Goal: Information Seeking & Learning: Learn about a topic

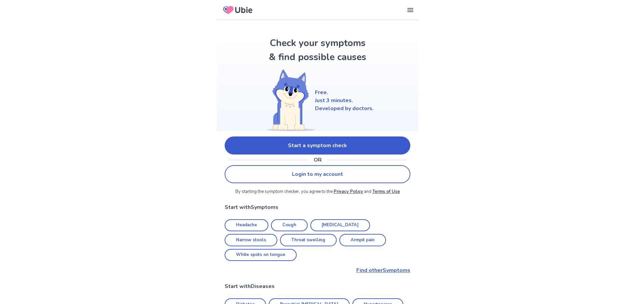
click at [334, 147] on link "Start a symptom check" at bounding box center [318, 145] width 186 height 18
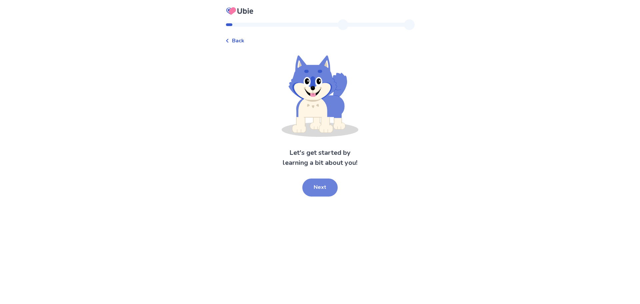
click at [325, 184] on button "Next" at bounding box center [319, 187] width 35 height 18
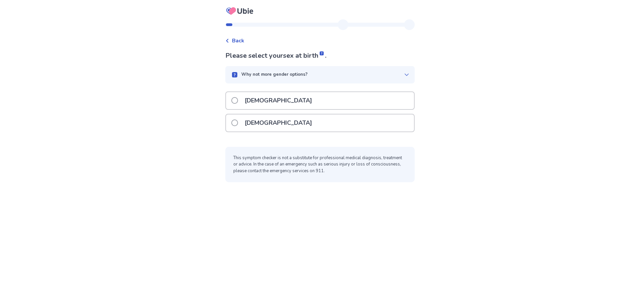
click at [395, 122] on div "[DEMOGRAPHIC_DATA]" at bounding box center [320, 122] width 188 height 17
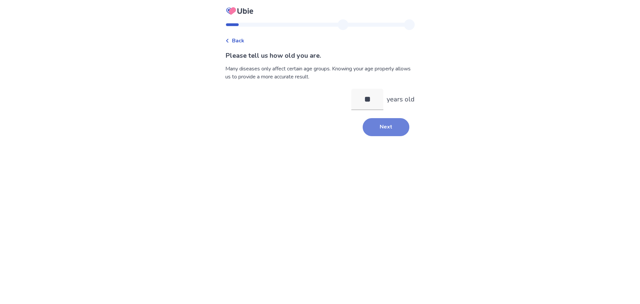
type input "**"
click at [378, 130] on button "Next" at bounding box center [386, 127] width 47 height 18
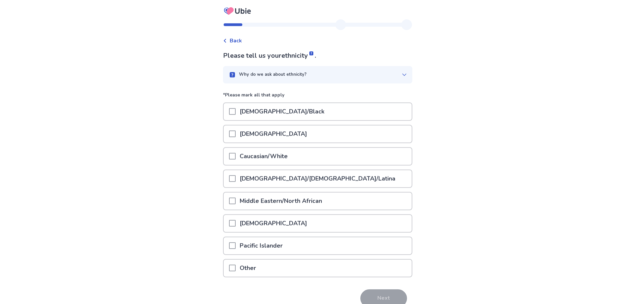
click at [259, 158] on p "Caucasian/White" at bounding box center [264, 156] width 56 height 17
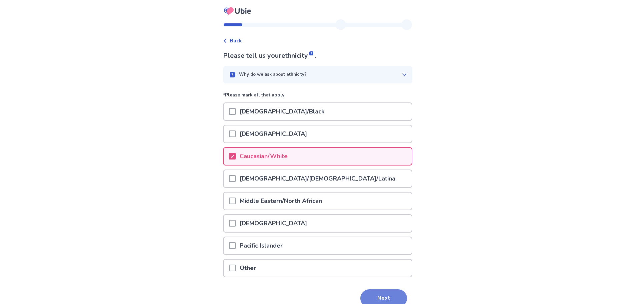
click at [383, 295] on button "Next" at bounding box center [383, 298] width 47 height 18
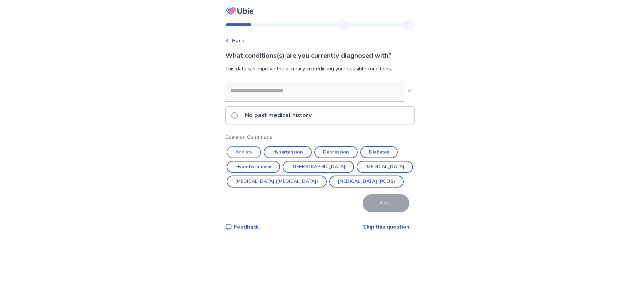
click at [248, 150] on button "Anxiety" at bounding box center [244, 152] width 34 height 12
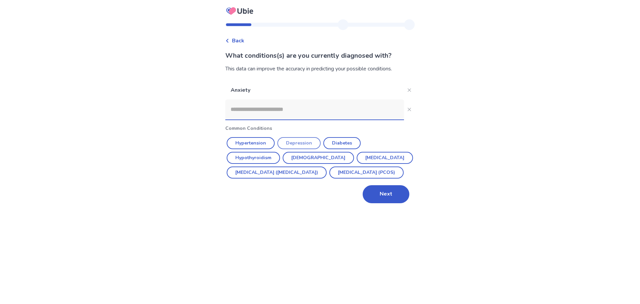
click at [308, 140] on button "Depression" at bounding box center [298, 143] width 43 height 12
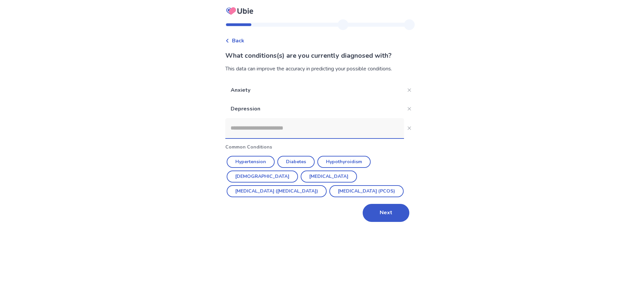
click at [295, 126] on input at bounding box center [314, 128] width 179 height 20
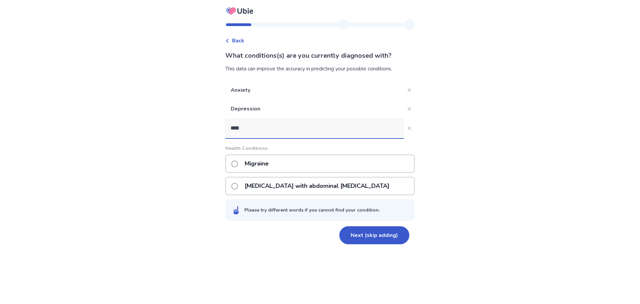
type input "****"
click at [293, 161] on div "Migraine" at bounding box center [319, 163] width 189 height 18
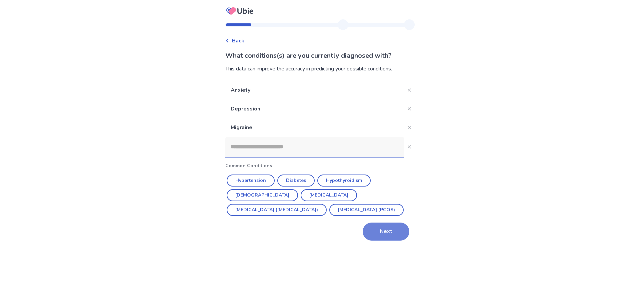
click at [368, 235] on button "Next" at bounding box center [386, 231] width 47 height 18
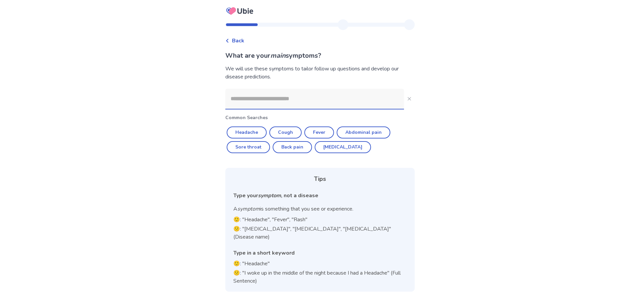
click at [297, 97] on input at bounding box center [314, 99] width 179 height 20
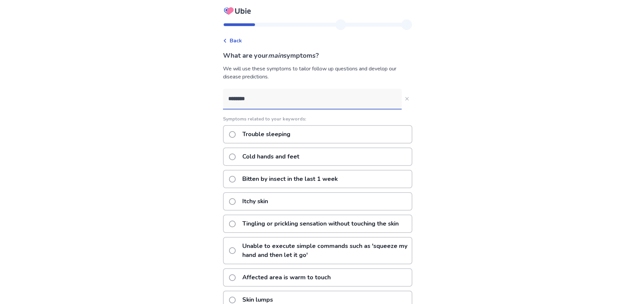
type input "********"
click at [311, 136] on div "Trouble sleeping" at bounding box center [317, 134] width 189 height 18
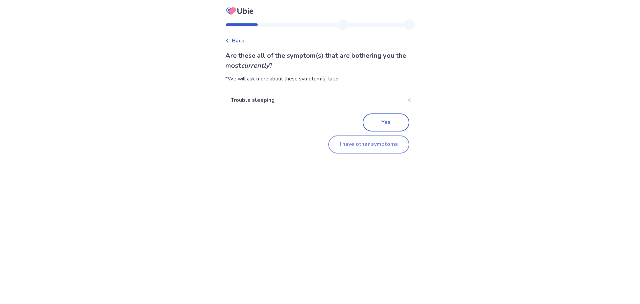
click at [340, 147] on button "I have other symptoms" at bounding box center [368, 144] width 81 height 18
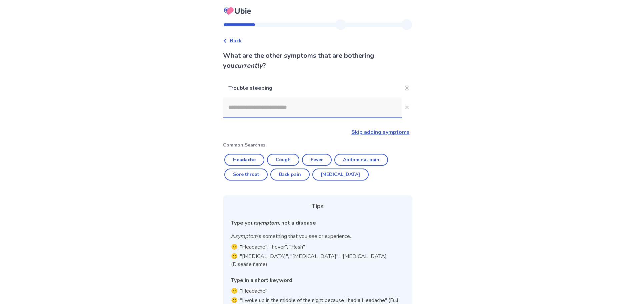
click at [282, 107] on input at bounding box center [312, 107] width 179 height 20
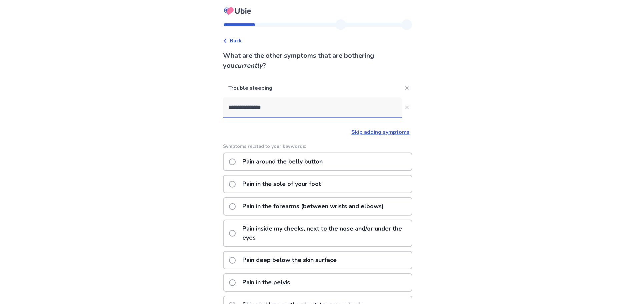
drag, startPoint x: 277, startPoint y: 106, endPoint x: 228, endPoint y: 108, distance: 48.7
click at [228, 108] on input "**********" at bounding box center [312, 107] width 179 height 20
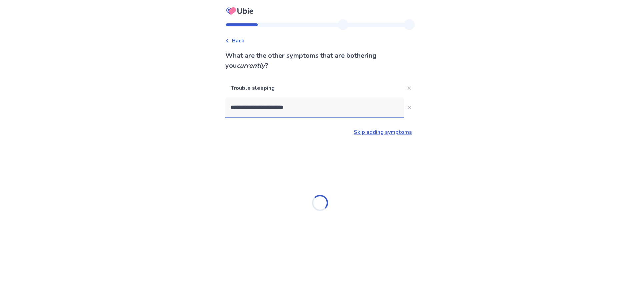
type input "**********"
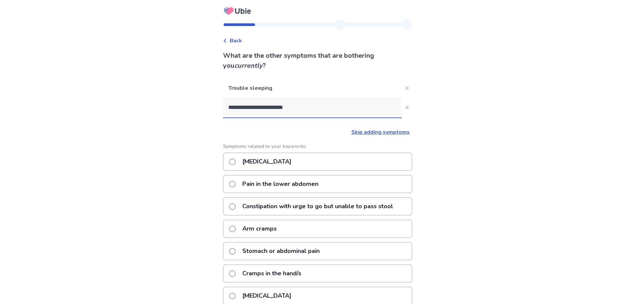
click at [250, 187] on p "Pain in the lower abdomen" at bounding box center [280, 183] width 84 height 17
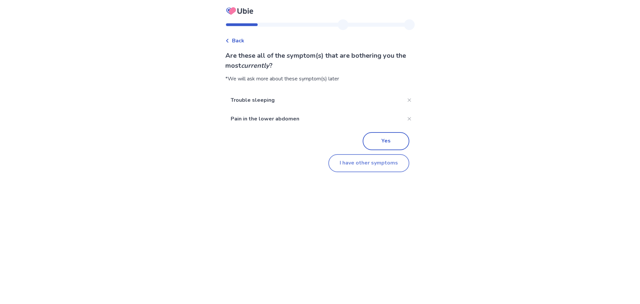
click at [345, 158] on button "I have other symptoms" at bounding box center [368, 163] width 81 height 18
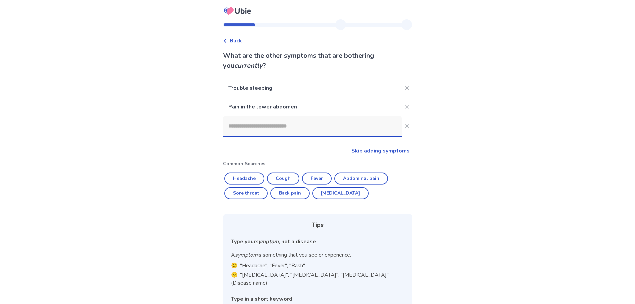
click at [259, 129] on input at bounding box center [312, 126] width 179 height 20
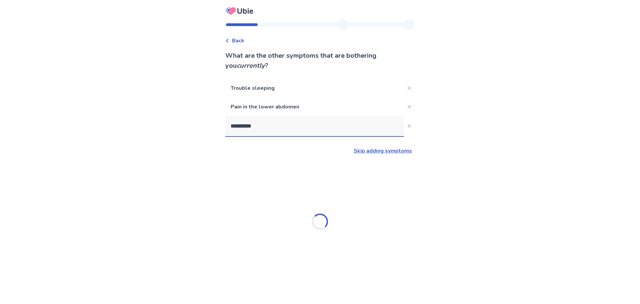
type input "**********"
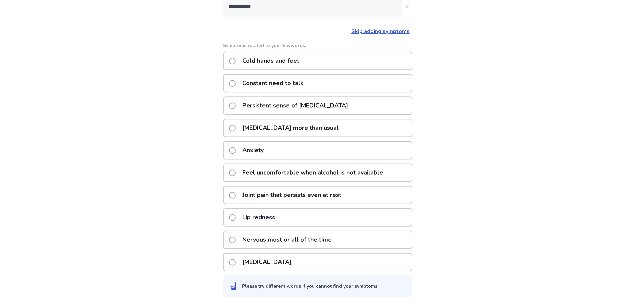
scroll to position [120, 0]
click at [259, 261] on p "[MEDICAL_DATA]" at bounding box center [266, 260] width 57 height 17
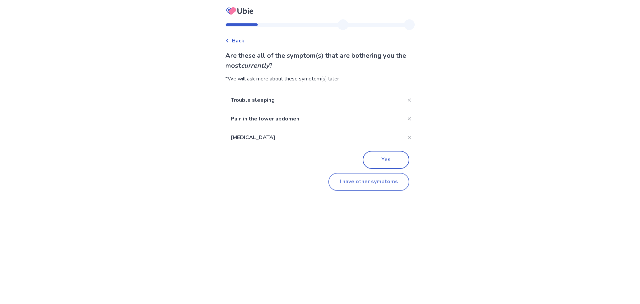
click at [351, 178] on button "I have other symptoms" at bounding box center [368, 182] width 81 height 18
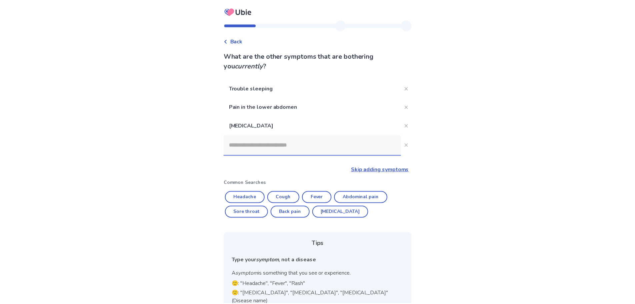
scroll to position [52, 0]
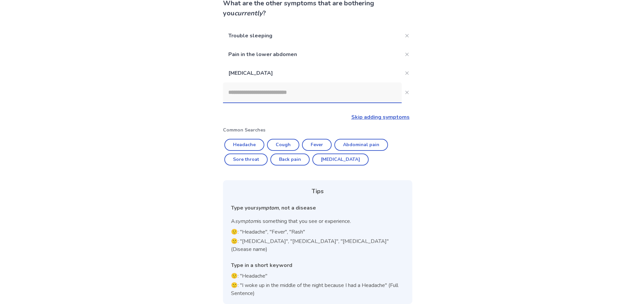
click at [279, 95] on input at bounding box center [312, 92] width 179 height 20
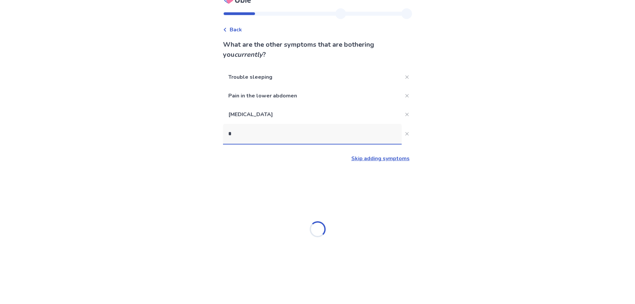
scroll to position [11, 0]
type input "******"
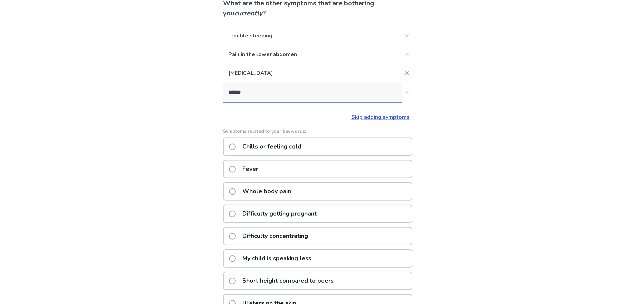
click at [270, 149] on p "Chills or feeling cold" at bounding box center [271, 146] width 67 height 17
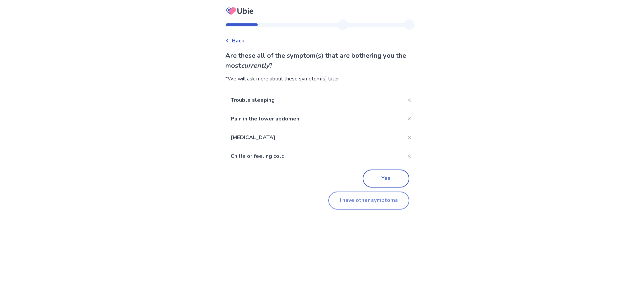
click at [338, 202] on button "I have other symptoms" at bounding box center [368, 200] width 81 height 18
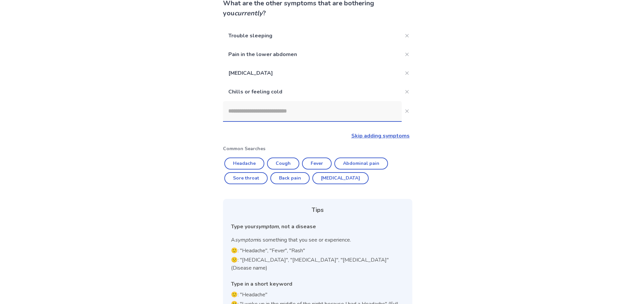
click at [260, 121] on input at bounding box center [312, 111] width 179 height 20
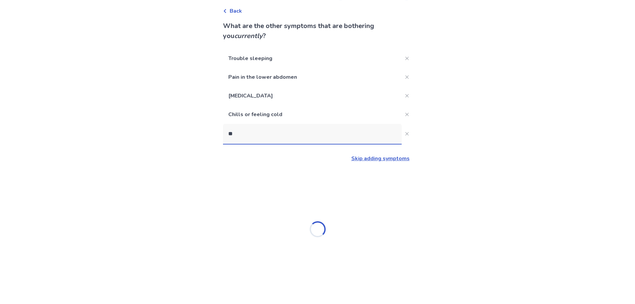
scroll to position [0, 0]
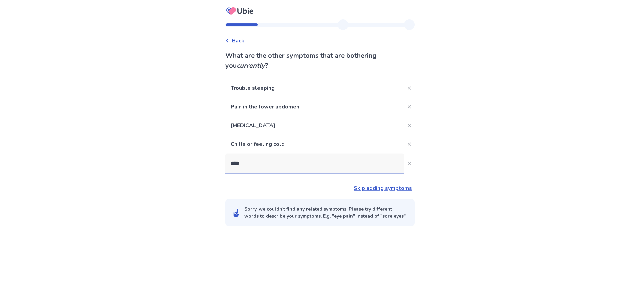
type input "*****"
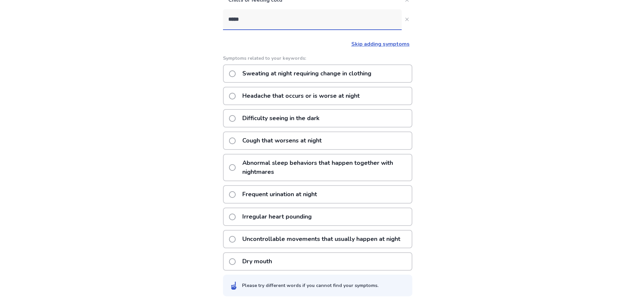
scroll to position [144, 0]
click at [244, 196] on p "Frequent urination at night" at bounding box center [279, 193] width 83 height 17
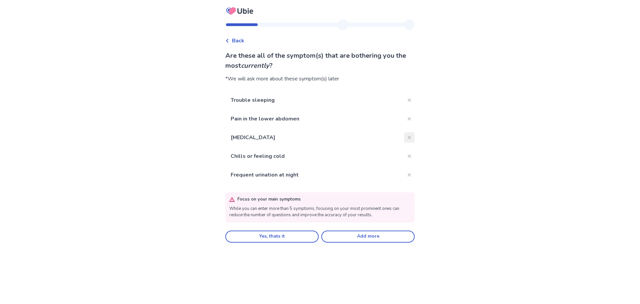
click at [408, 136] on icon "Close" at bounding box center [409, 137] width 3 height 3
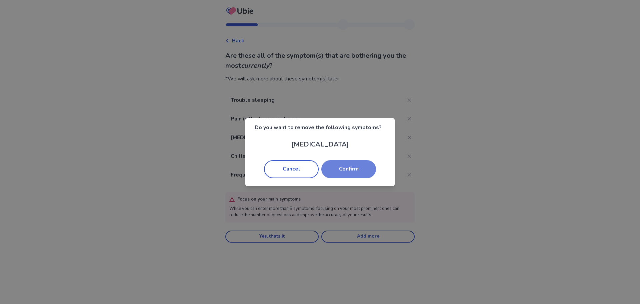
click at [355, 173] on button "Confirm" at bounding box center [348, 169] width 55 height 18
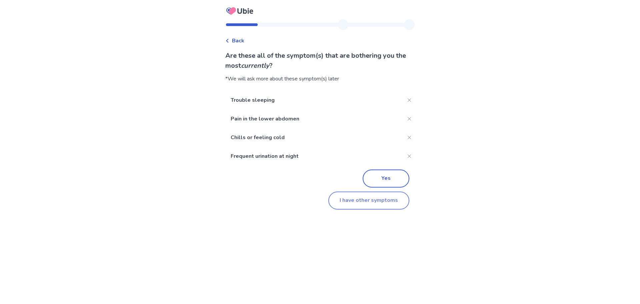
click at [367, 203] on button "I have other symptoms" at bounding box center [368, 200] width 81 height 18
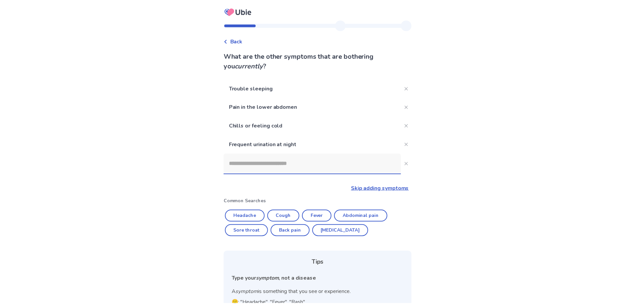
scroll to position [71, 0]
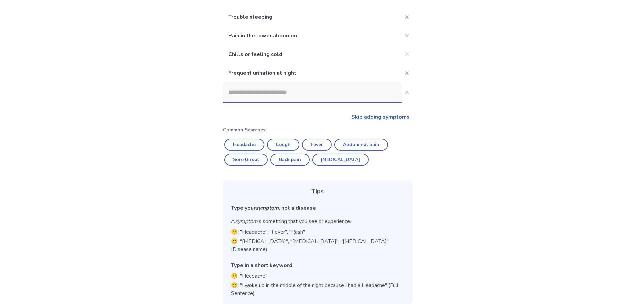
click at [262, 86] on input at bounding box center [312, 92] width 179 height 20
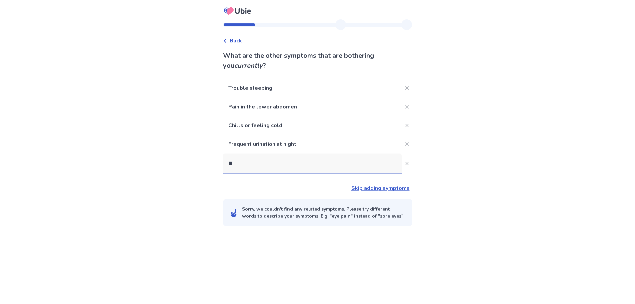
scroll to position [0, 0]
type input "***"
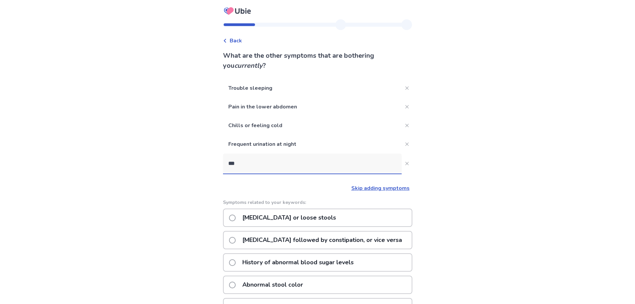
click at [308, 218] on p "[MEDICAL_DATA] or loose stools" at bounding box center [289, 217] width 102 height 17
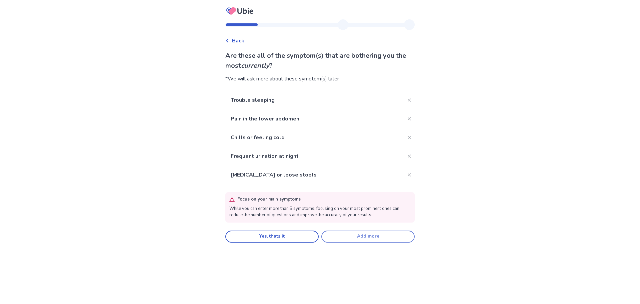
click at [331, 235] on button "Add more" at bounding box center [367, 236] width 93 height 12
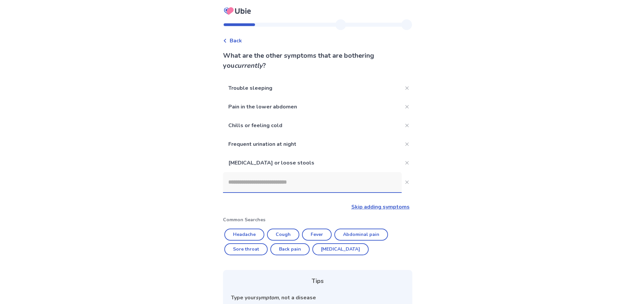
click at [273, 178] on input at bounding box center [312, 182] width 179 height 20
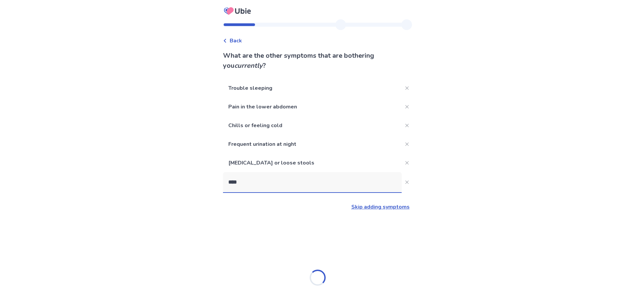
type input "*****"
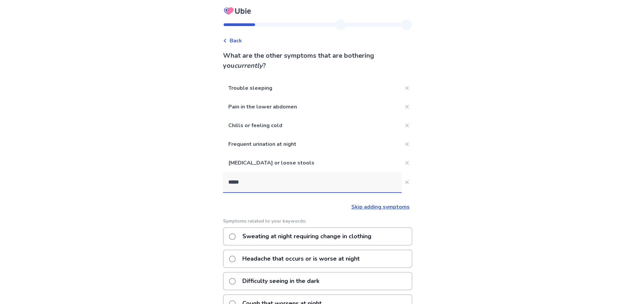
click at [279, 235] on p "Sweating at night requiring change in clothing" at bounding box center [306, 236] width 137 height 17
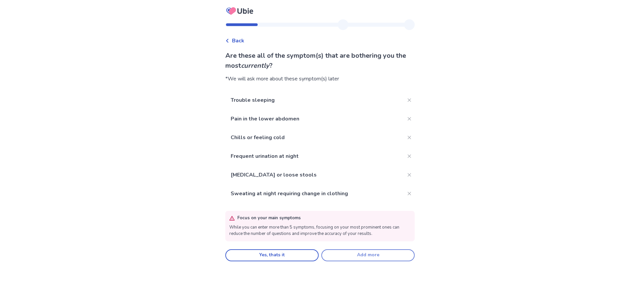
click at [330, 251] on button "Add more" at bounding box center [367, 255] width 93 height 12
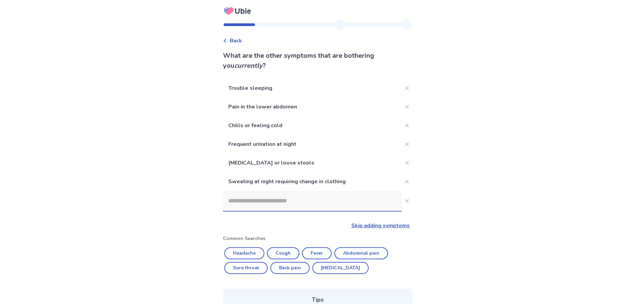
click at [264, 203] on input at bounding box center [312, 201] width 179 height 20
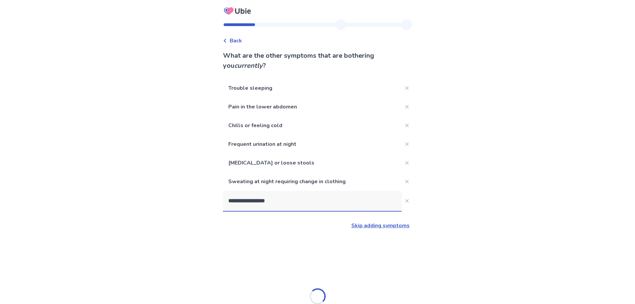
type input "**********"
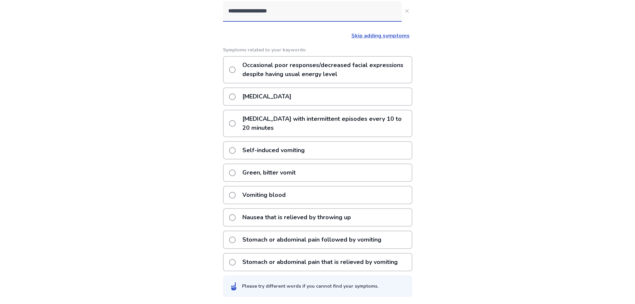
scroll to position [191, 0]
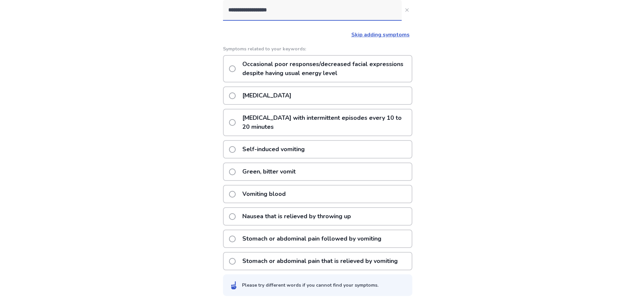
click at [256, 97] on p "[MEDICAL_DATA]" at bounding box center [266, 95] width 57 height 17
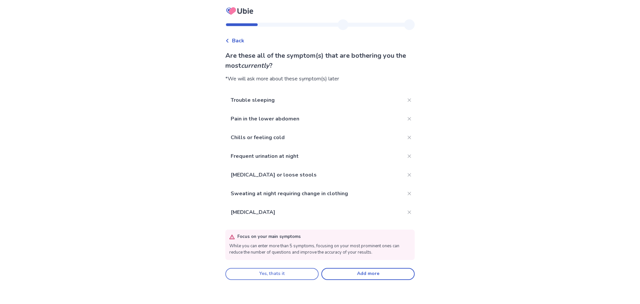
click at [282, 274] on button "Yes, thats it" at bounding box center [271, 274] width 93 height 12
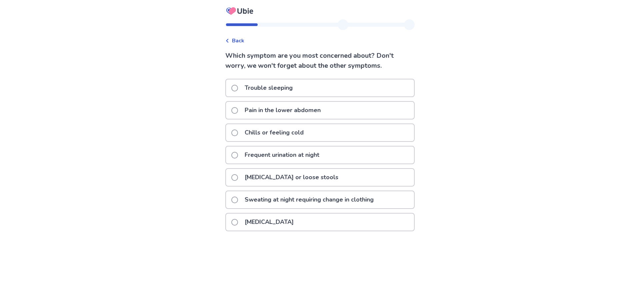
click at [328, 111] on div "Pain in the lower abdomen" at bounding box center [320, 110] width 188 height 17
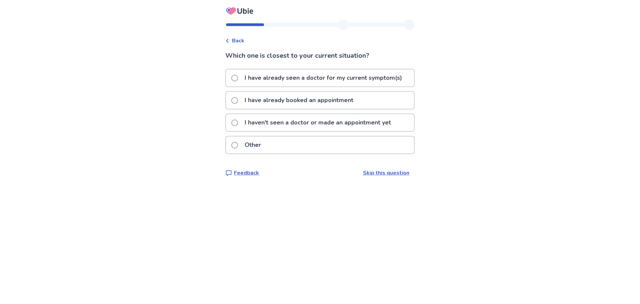
click at [267, 126] on p "I haven't seen a doctor or made an appointment yet" at bounding box center [318, 122] width 154 height 17
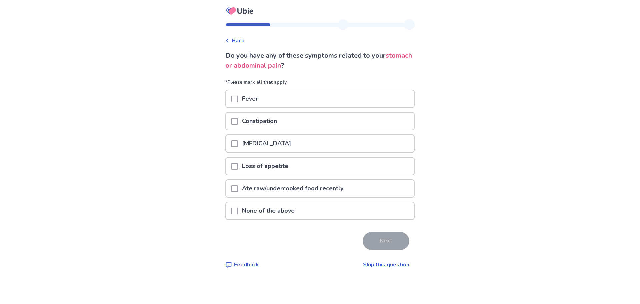
click at [270, 213] on p "None of the above" at bounding box center [268, 210] width 61 height 17
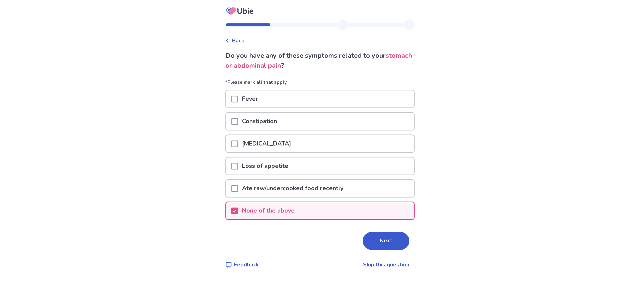
click at [278, 216] on p "None of the above" at bounding box center [268, 210] width 61 height 17
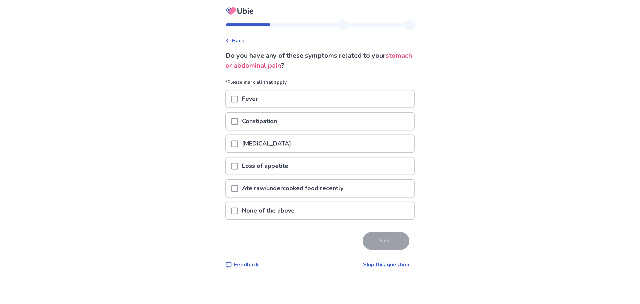
click at [238, 216] on div at bounding box center [234, 210] width 7 height 17
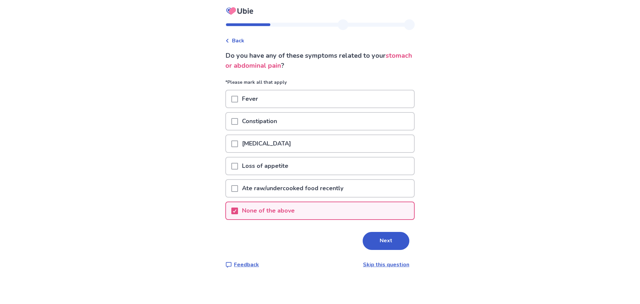
click at [238, 125] on div at bounding box center [234, 121] width 7 height 17
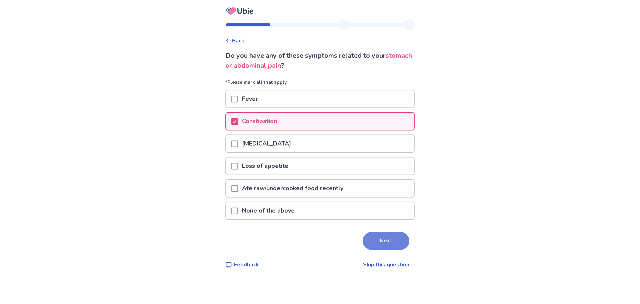
click at [379, 244] on button "Next" at bounding box center [386, 241] width 47 height 18
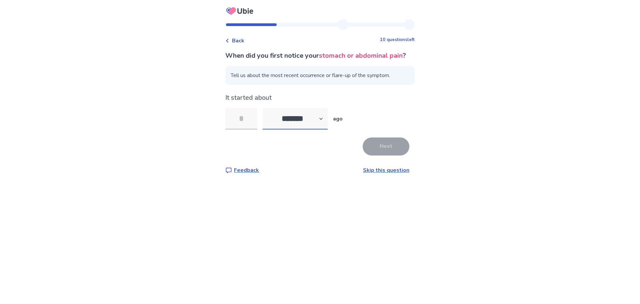
click at [291, 129] on select "******* ****** ******* ******** *******" at bounding box center [295, 118] width 65 height 21
select select "*"
click at [267, 118] on select "******* ****** ******* ******** *******" at bounding box center [295, 118] width 65 height 21
click at [252, 129] on input "tel" at bounding box center [241, 118] width 32 height 21
type input "*"
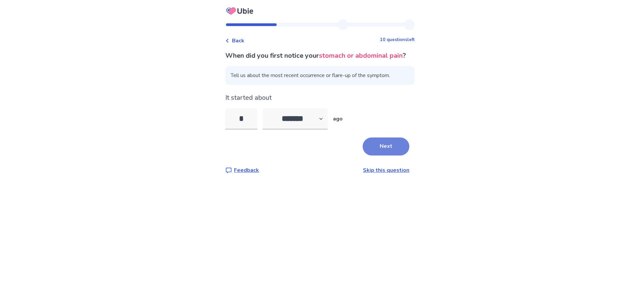
click at [387, 150] on button "Next" at bounding box center [386, 146] width 47 height 18
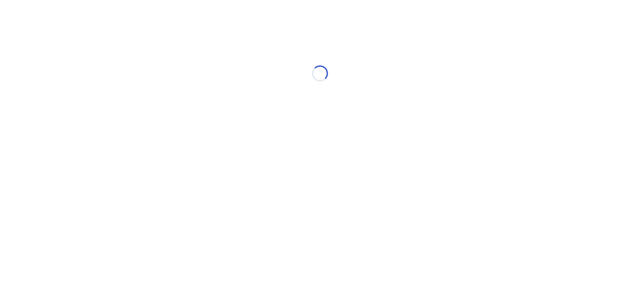
select select "*"
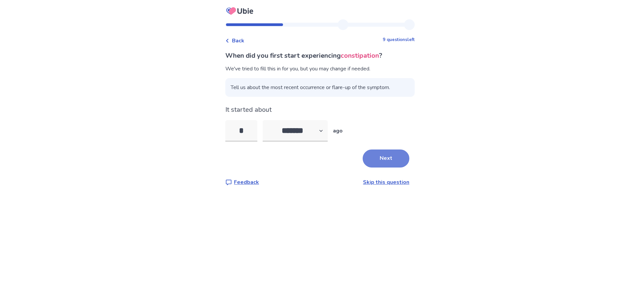
click at [382, 154] on button "Next" at bounding box center [386, 158] width 47 height 18
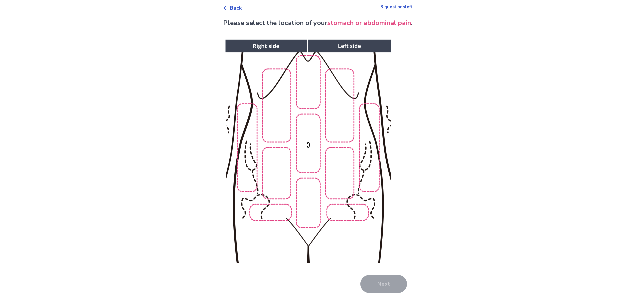
scroll to position [33, 0]
click at [335, 177] on img at bounding box center [308, 151] width 341 height 231
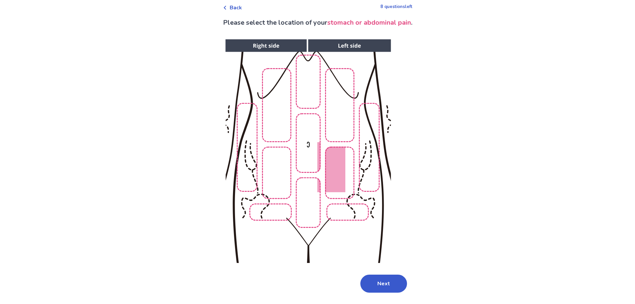
click at [306, 206] on img at bounding box center [308, 151] width 341 height 231
click at [280, 178] on img at bounding box center [308, 151] width 341 height 231
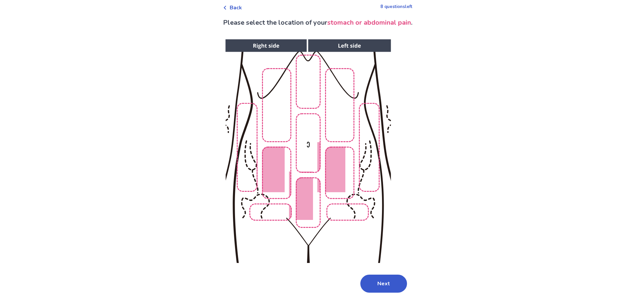
click at [344, 214] on img at bounding box center [308, 151] width 341 height 231
click at [269, 216] on img at bounding box center [308, 151] width 341 height 231
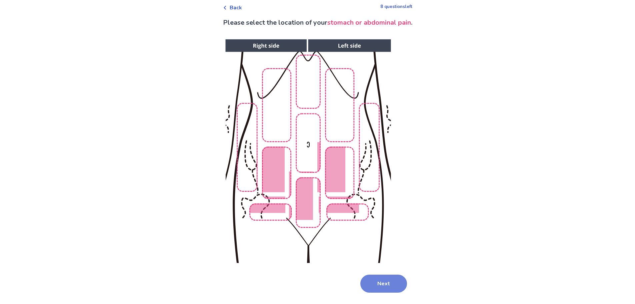
click at [394, 277] on button "Next" at bounding box center [383, 283] width 47 height 18
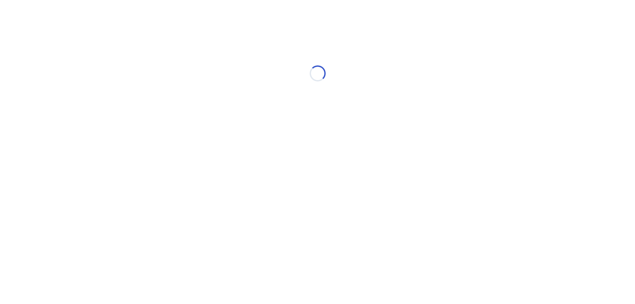
scroll to position [0, 0]
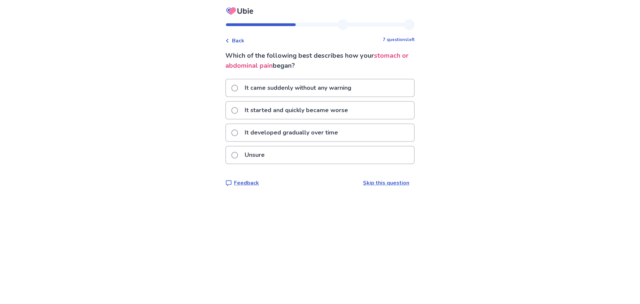
click at [292, 91] on p "It came suddenly without any warning" at bounding box center [298, 87] width 115 height 17
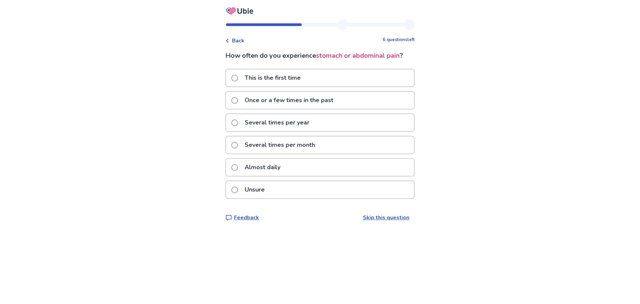
click at [288, 101] on p "Once or a few times in the past" at bounding box center [289, 100] width 97 height 17
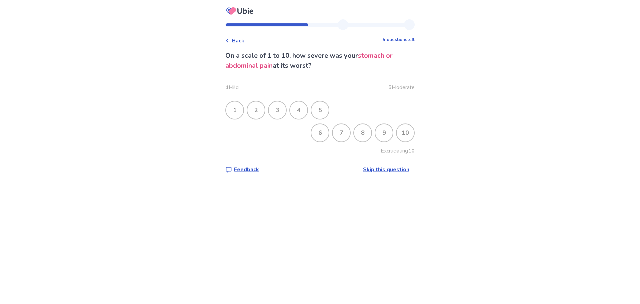
click at [355, 132] on div "8" at bounding box center [362, 132] width 17 height 17
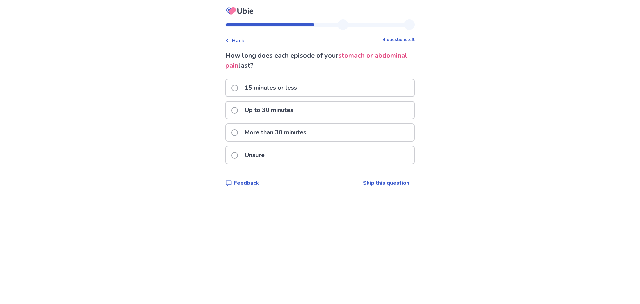
click at [322, 150] on div "Unsure" at bounding box center [320, 154] width 188 height 17
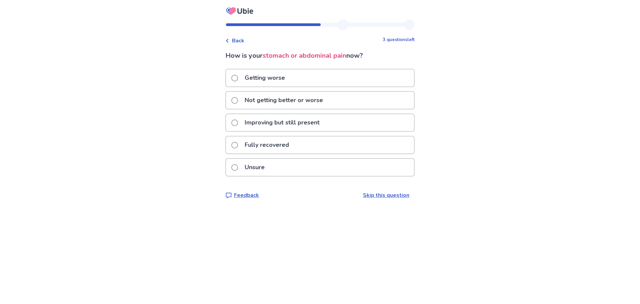
click at [323, 103] on p "Not getting better or worse" at bounding box center [284, 100] width 86 height 17
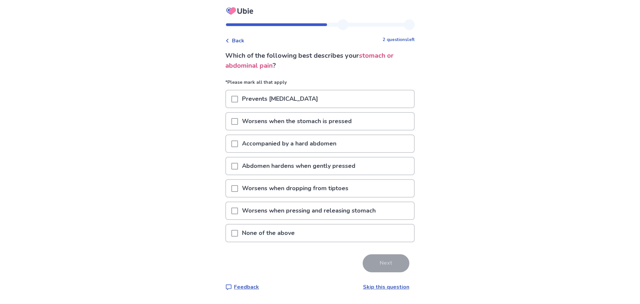
click at [290, 122] on p "Worsens when the stomach is pressed" at bounding box center [297, 121] width 118 height 17
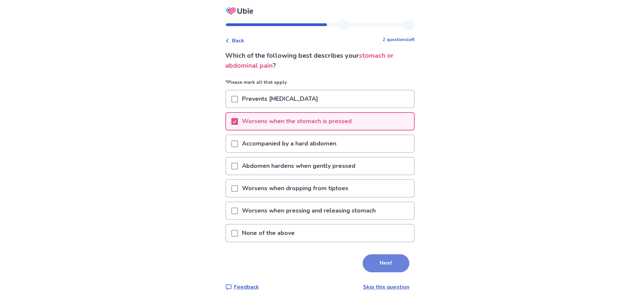
click at [374, 268] on button "Next" at bounding box center [386, 263] width 47 height 18
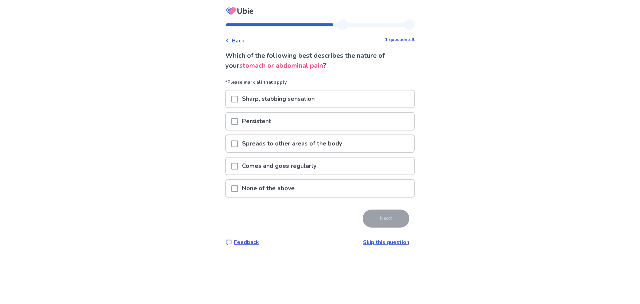
click at [327, 164] on div "Comes and goes regularly" at bounding box center [320, 165] width 188 height 17
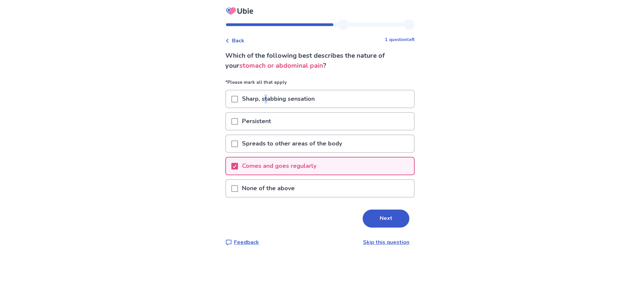
click at [270, 104] on p "Sharp, stabbing sensation" at bounding box center [278, 98] width 81 height 17
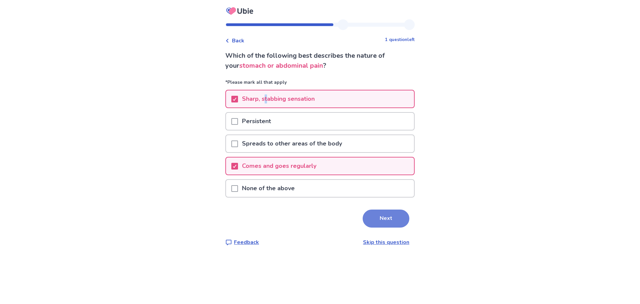
click at [391, 213] on button "Next" at bounding box center [386, 218] width 47 height 18
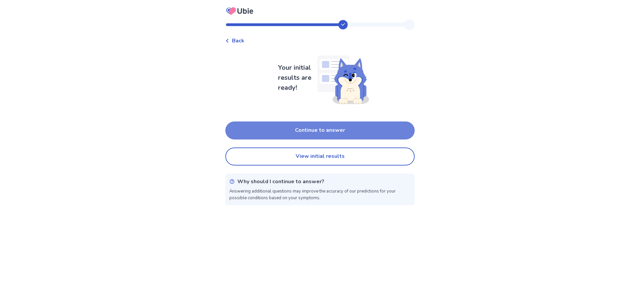
click at [374, 124] on button "Continue to answer" at bounding box center [319, 130] width 189 height 18
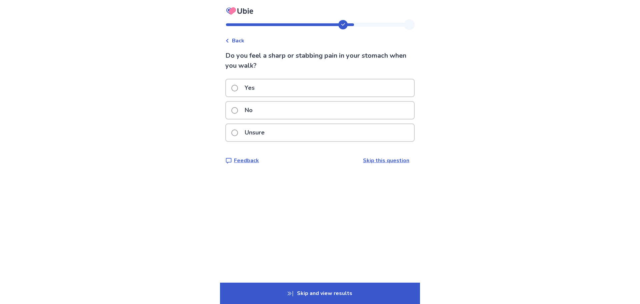
click at [370, 136] on div "Unsure" at bounding box center [320, 132] width 188 height 17
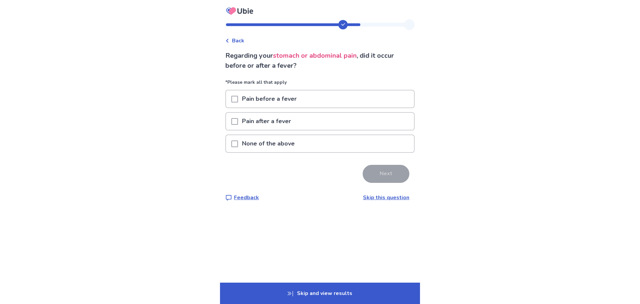
click at [282, 146] on p "None of the above" at bounding box center [268, 143] width 61 height 17
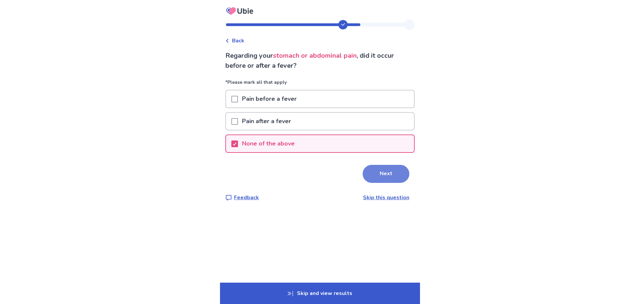
click at [386, 172] on button "Next" at bounding box center [386, 174] width 47 height 18
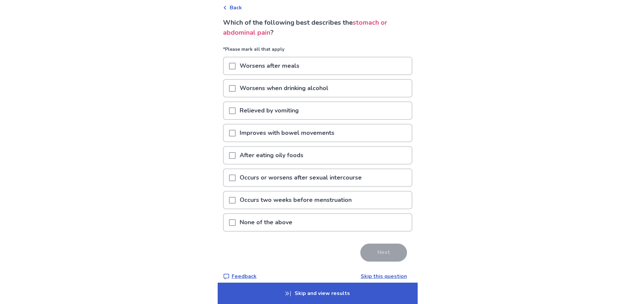
scroll to position [33, 0]
click at [400, 222] on div "None of the above" at bounding box center [318, 221] width 188 height 17
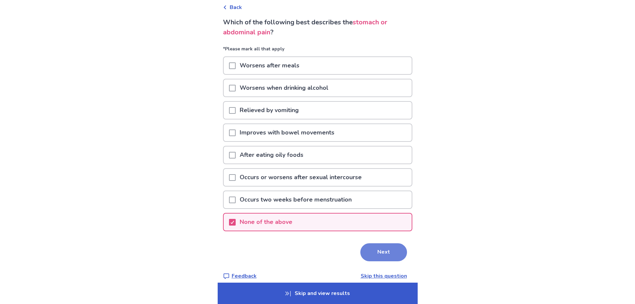
click at [382, 256] on button "Next" at bounding box center [383, 252] width 47 height 18
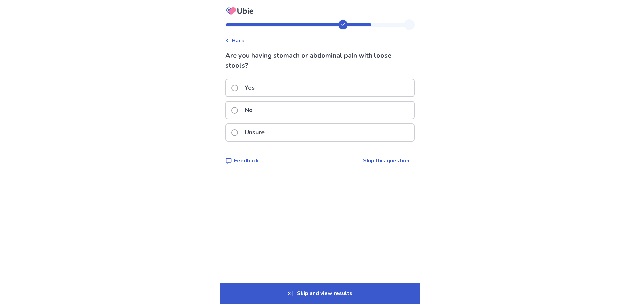
click at [285, 83] on div "Yes" at bounding box center [320, 87] width 188 height 17
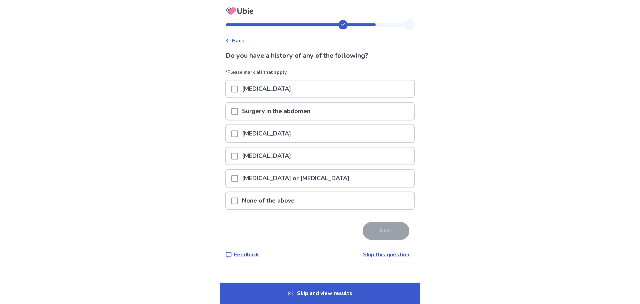
click at [401, 202] on div "None of the above" at bounding box center [320, 200] width 188 height 17
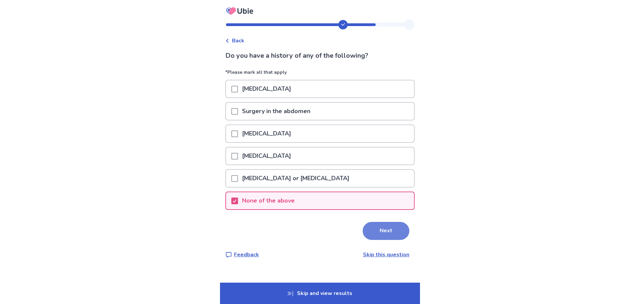
click at [385, 235] on button "Next" at bounding box center [386, 231] width 47 height 18
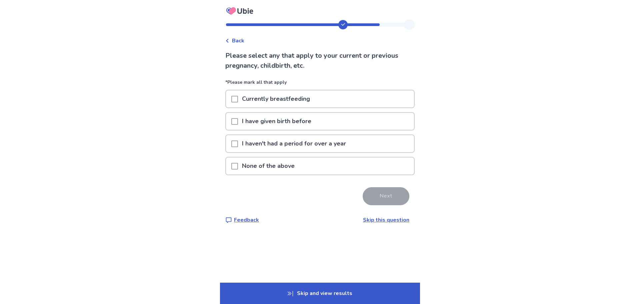
click at [313, 169] on div "None of the above" at bounding box center [320, 165] width 188 height 17
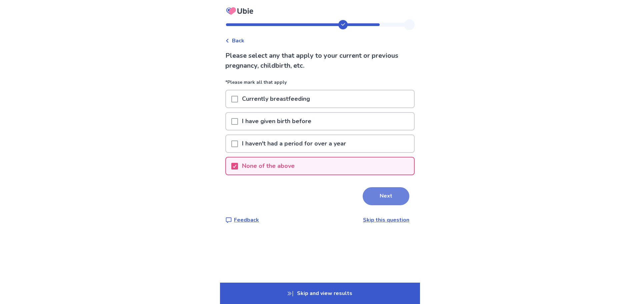
click at [372, 199] on button "Next" at bounding box center [386, 196] width 47 height 18
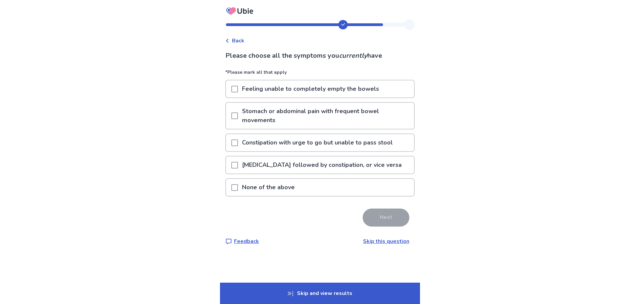
click at [313, 117] on p "Stomach or abdominal pain with frequent bowel movements" at bounding box center [326, 116] width 176 height 26
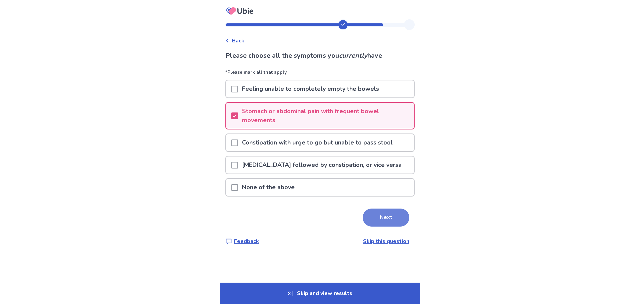
click at [388, 220] on button "Next" at bounding box center [386, 217] width 47 height 18
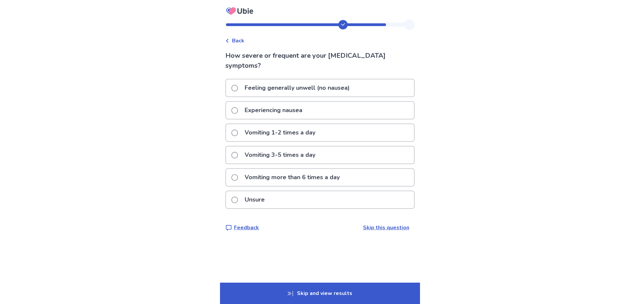
click at [311, 109] on div "Experiencing nausea" at bounding box center [320, 110] width 188 height 17
click at [243, 40] on span "Back" at bounding box center [238, 41] width 12 height 8
click at [238, 110] on span at bounding box center [234, 110] width 7 height 7
click at [251, 169] on p "Almost daily" at bounding box center [263, 177] width 44 height 17
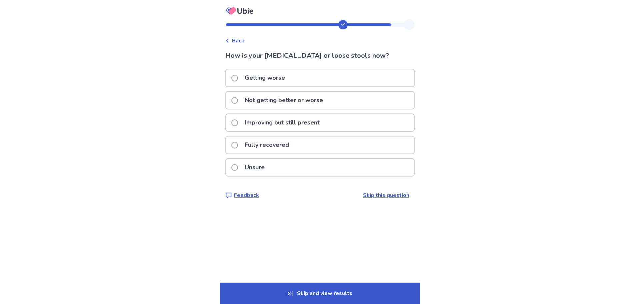
click at [242, 99] on label "Not getting better or worse" at bounding box center [279, 100] width 96 height 17
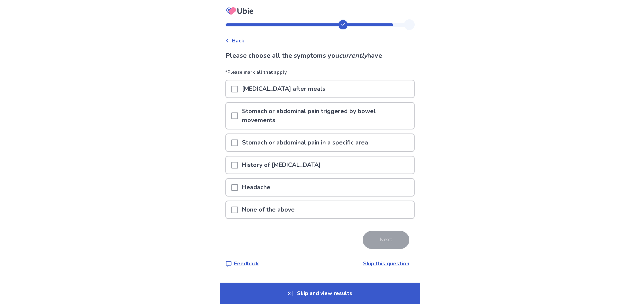
click at [233, 143] on div "Stomach or abdominal pain in a specific area" at bounding box center [320, 142] width 188 height 17
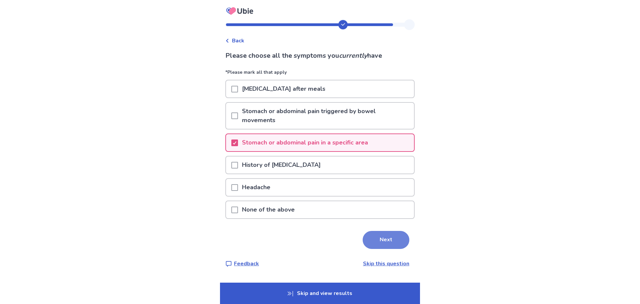
click at [398, 242] on button "Next" at bounding box center [386, 240] width 47 height 18
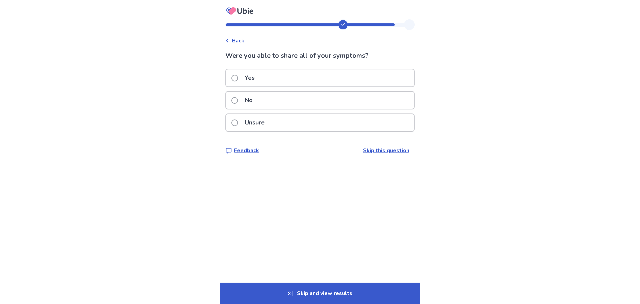
click at [281, 76] on div "Yes" at bounding box center [320, 77] width 188 height 17
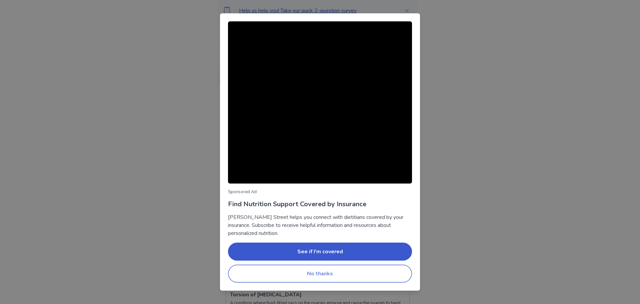
click at [361, 279] on button "No thanks" at bounding box center [320, 273] width 184 height 18
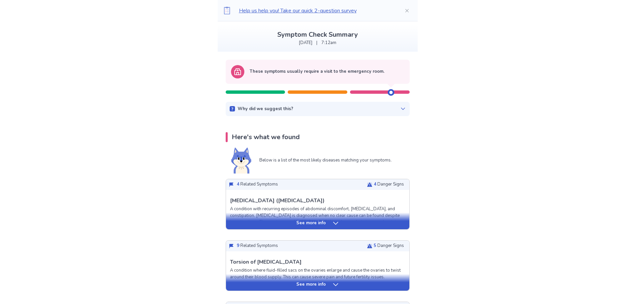
scroll to position [33, 0]
click at [334, 222] on icon at bounding box center [335, 222] width 7 height 7
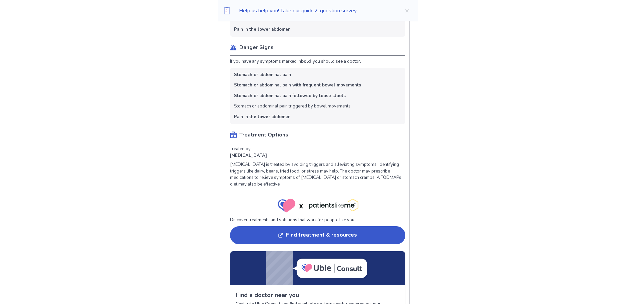
scroll to position [332, 0]
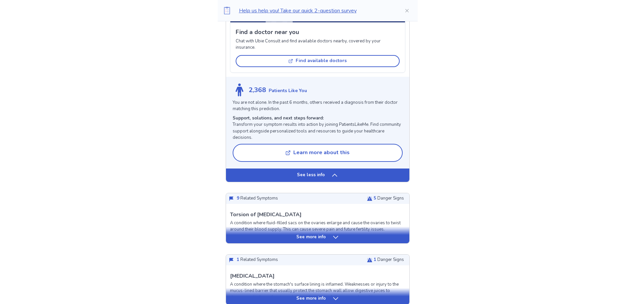
click at [332, 176] on icon at bounding box center [334, 175] width 7 height 7
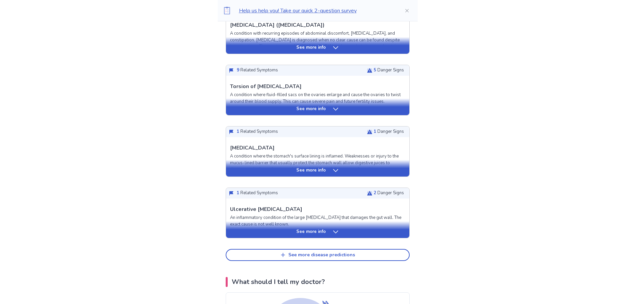
scroll to position [208, 0]
click at [333, 109] on icon at bounding box center [335, 108] width 7 height 7
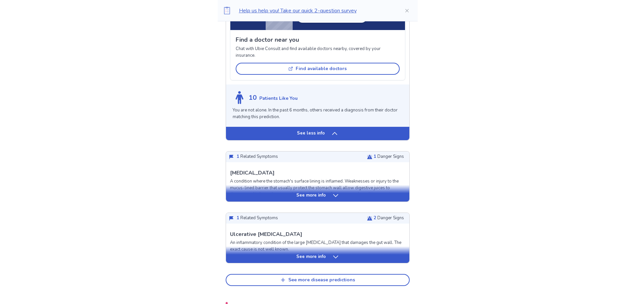
scroll to position [608, 0]
click at [335, 132] on icon at bounding box center [334, 133] width 7 height 7
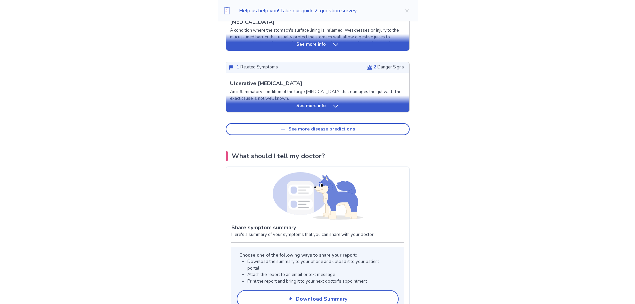
scroll to position [334, 0]
click at [335, 132] on button "See more disease predictions" at bounding box center [318, 129] width 184 height 12
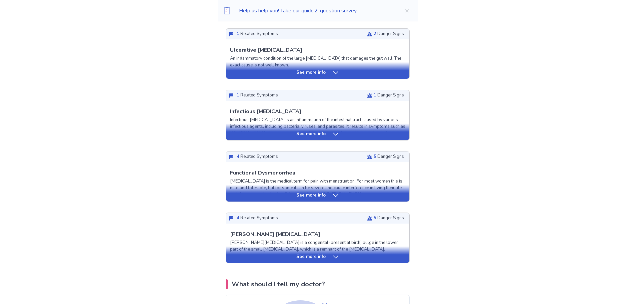
scroll to position [367, 0]
click at [299, 195] on p "See more info" at bounding box center [310, 195] width 29 height 7
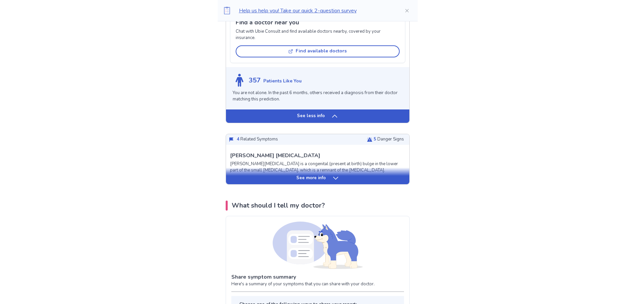
scroll to position [900, 0]
click at [335, 181] on icon at bounding box center [335, 177] width 7 height 7
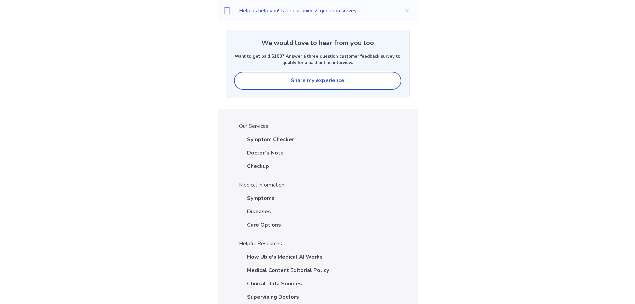
scroll to position [2754, 0]
